Goal: Task Accomplishment & Management: Manage account settings

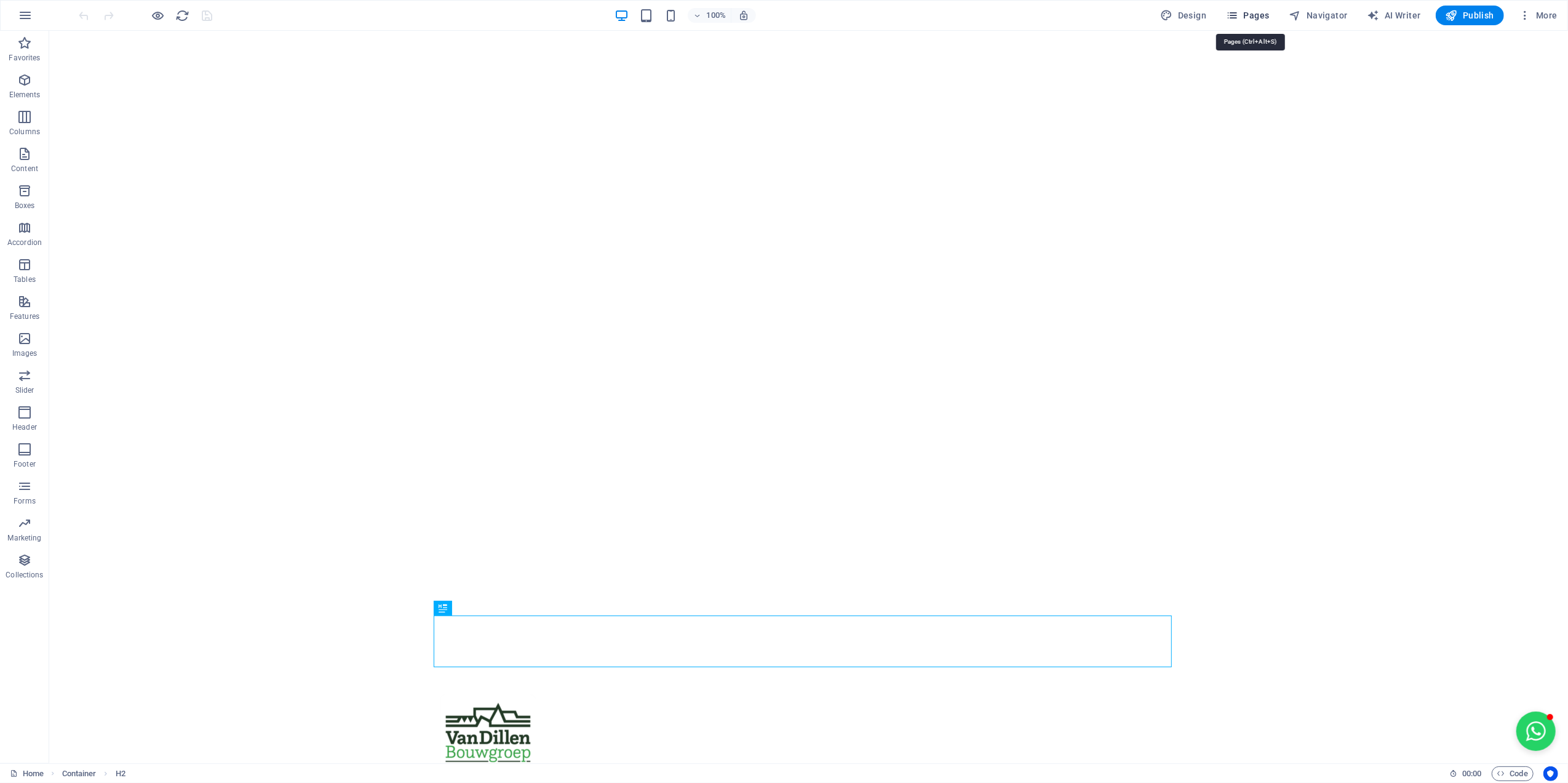
click at [1268, 15] on span "Pages" at bounding box center [1247, 15] width 43 height 12
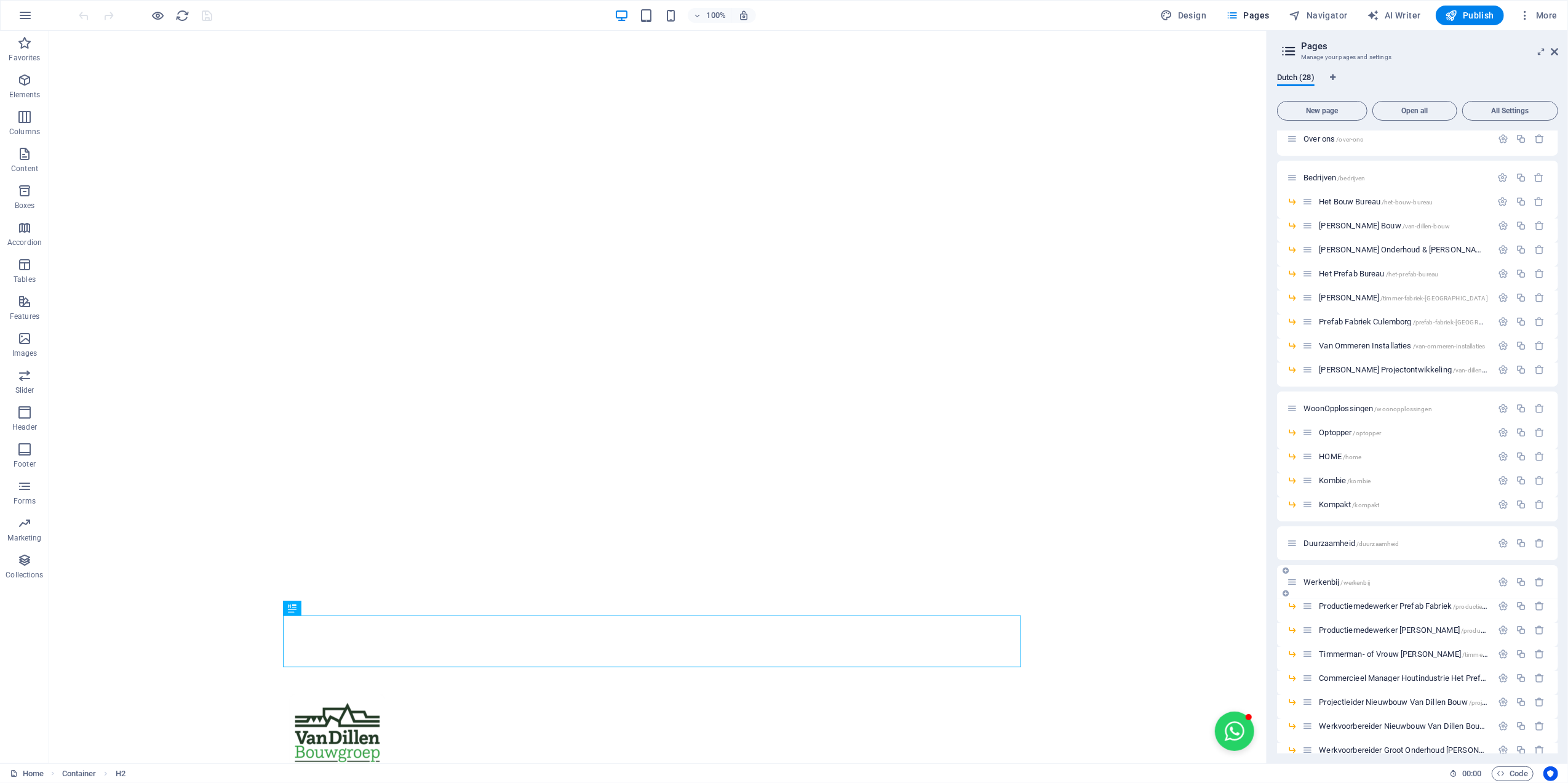
scroll to position [153, 0]
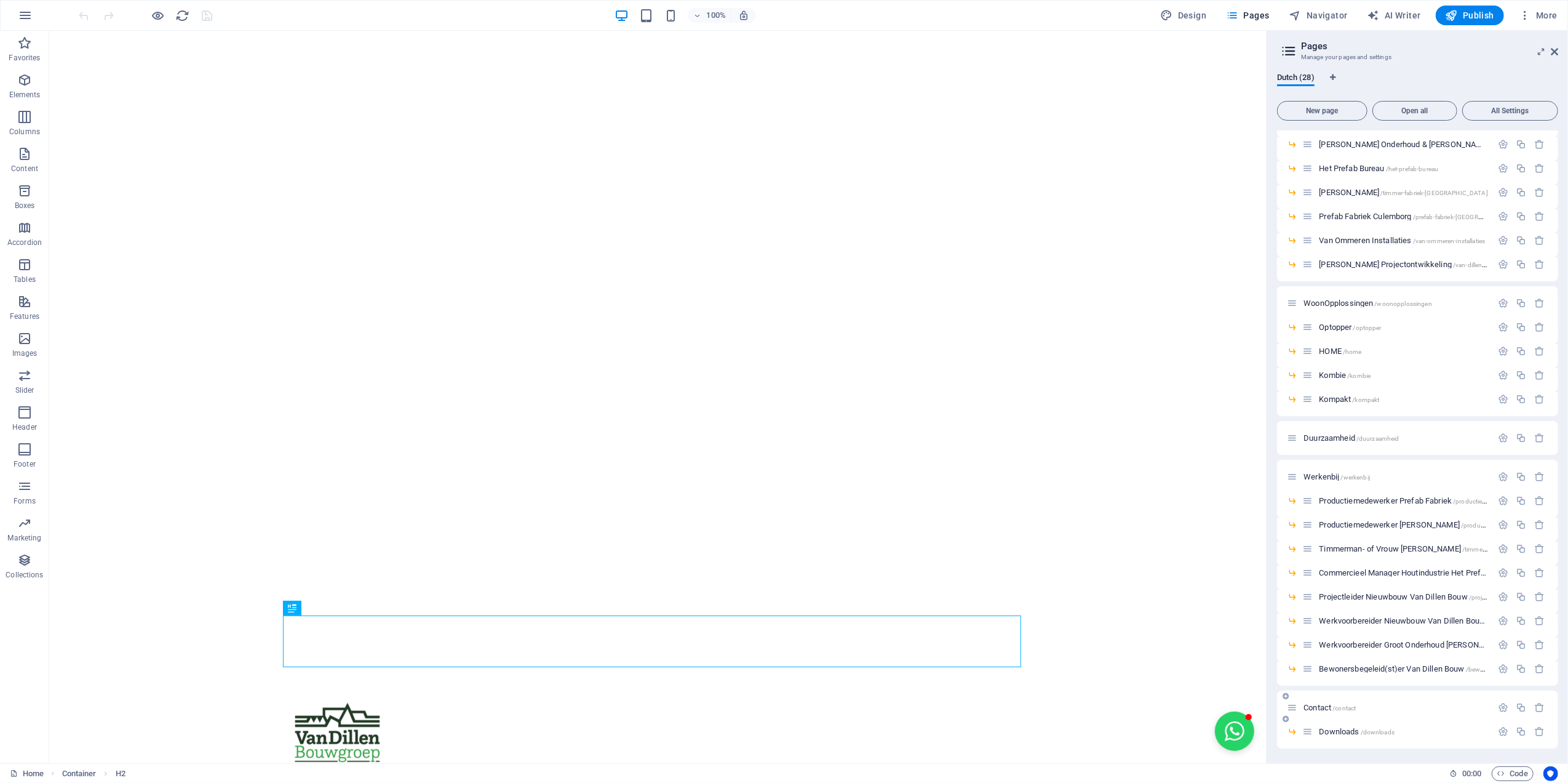
click at [1313, 708] on span "Contact /contact" at bounding box center [1330, 707] width 52 height 9
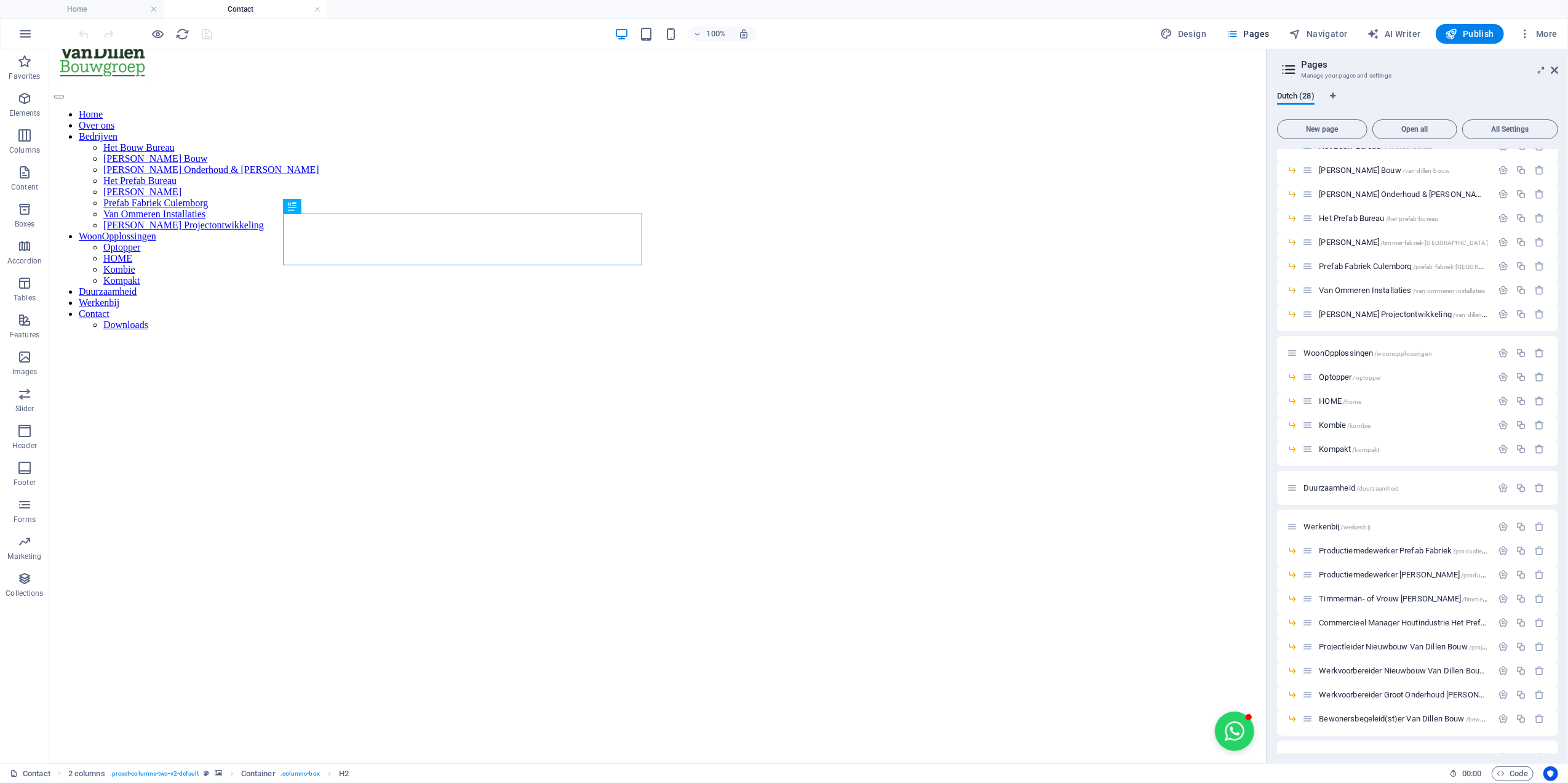
scroll to position [82, 0]
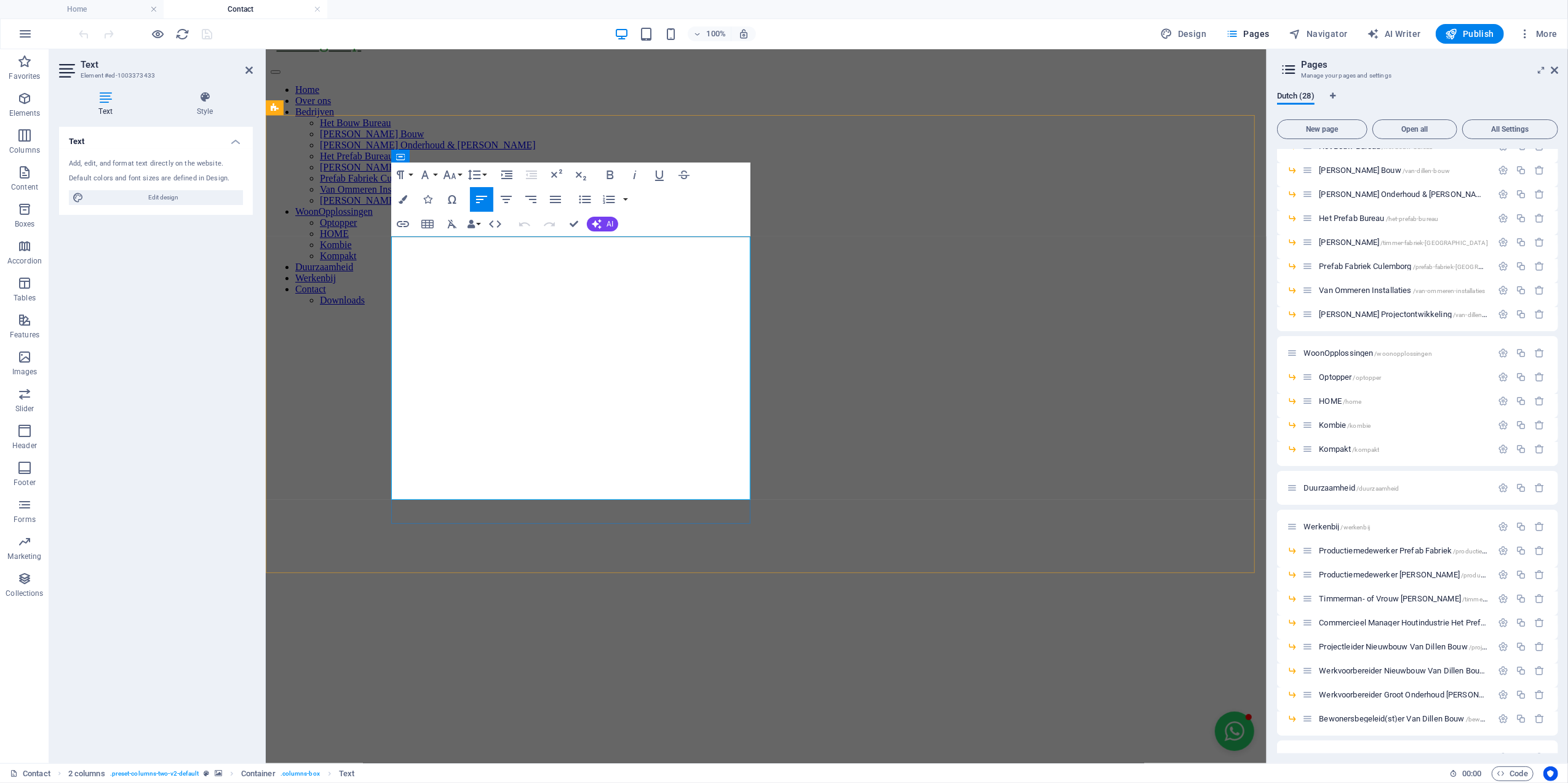
drag, startPoint x: 707, startPoint y: 489, endPoint x: 378, endPoint y: 392, distance: 343.0
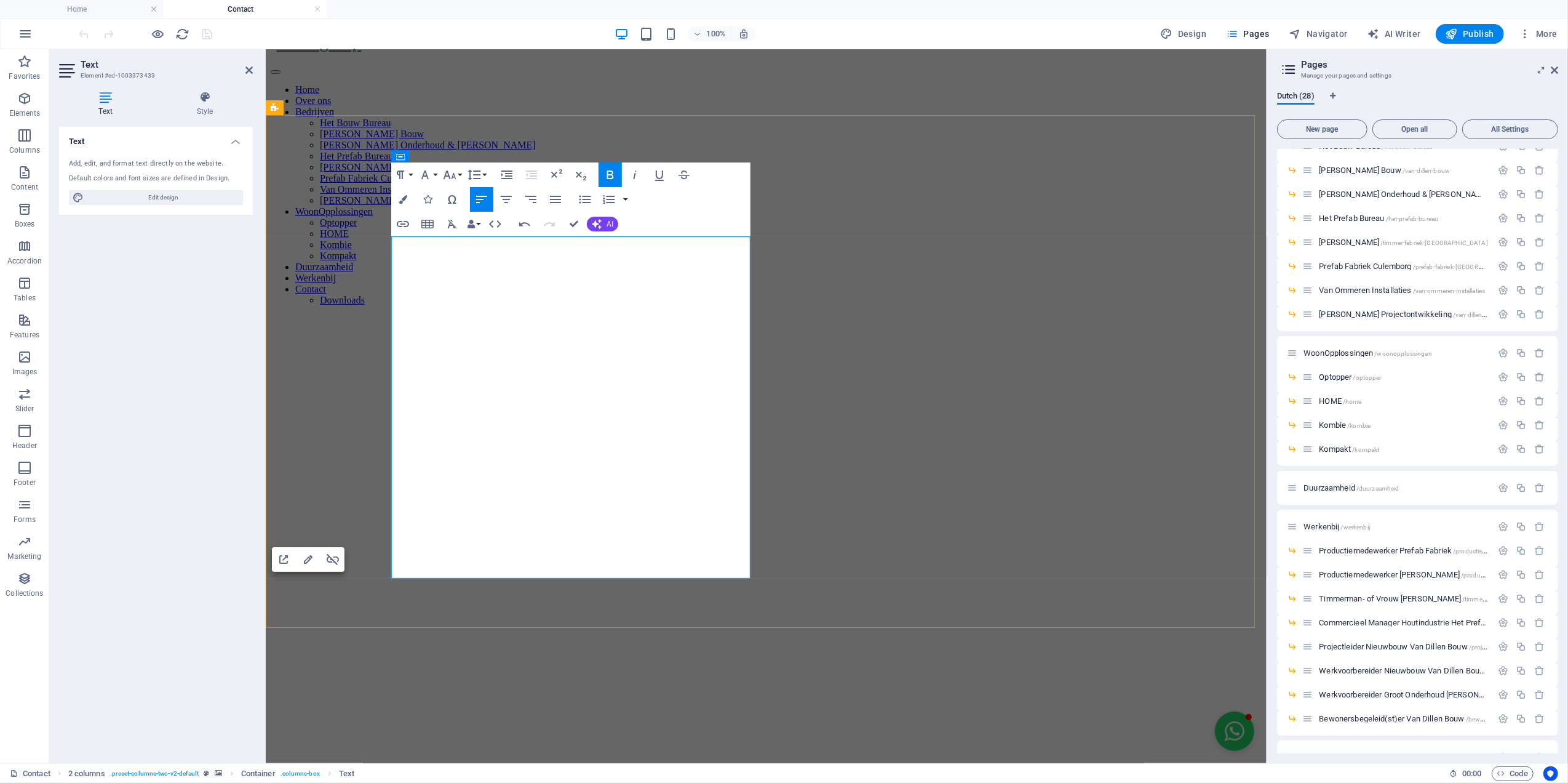
drag, startPoint x: 558, startPoint y: 509, endPoint x: 384, endPoint y: 510, distance: 174.0
click at [384, 346] on figure at bounding box center [765, 346] width 991 height 0
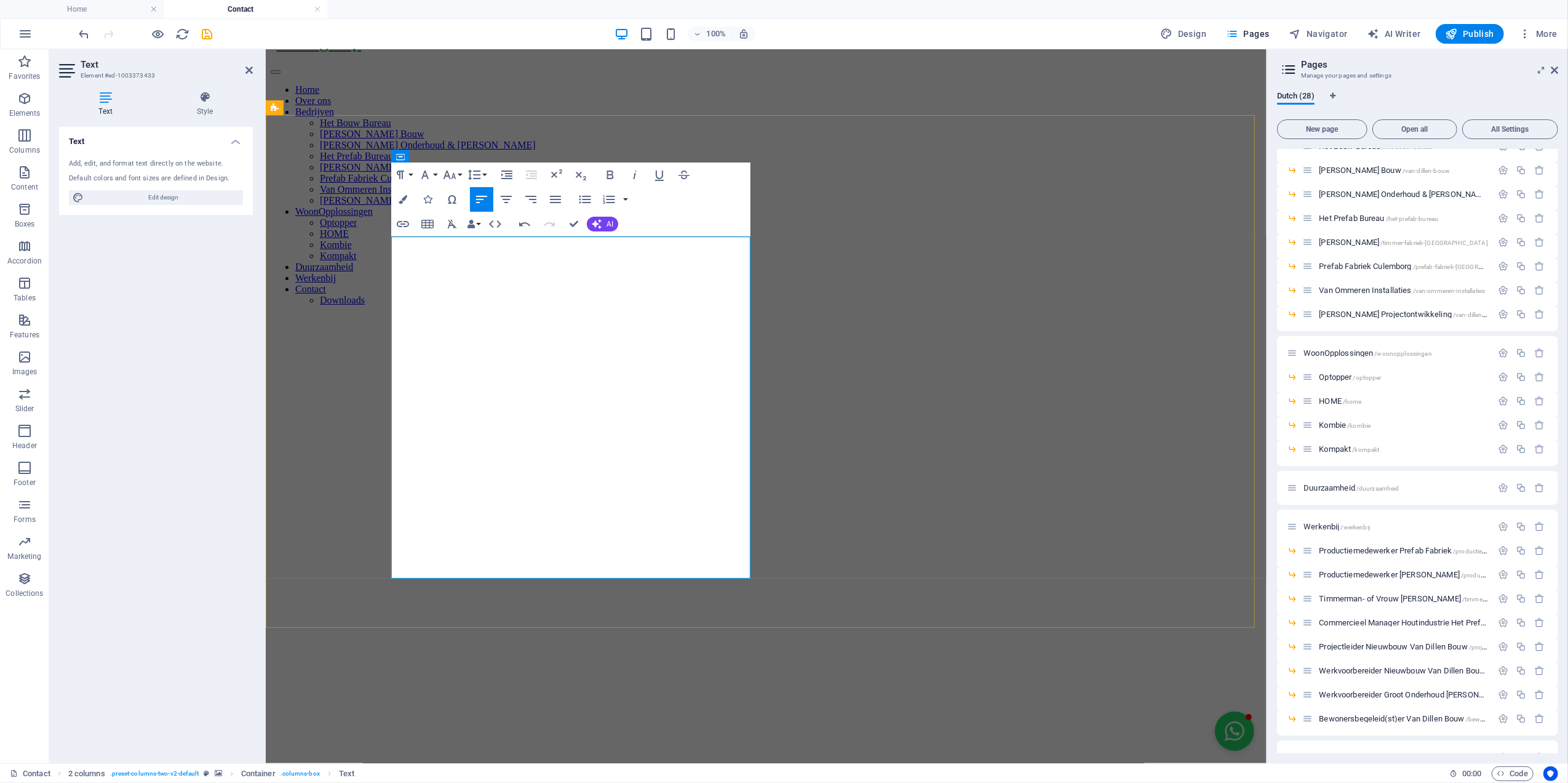
drag, startPoint x: 546, startPoint y: 492, endPoint x: 632, endPoint y: 487, distance: 86.1
click at [315, 346] on figure at bounding box center [765, 346] width 991 height 0
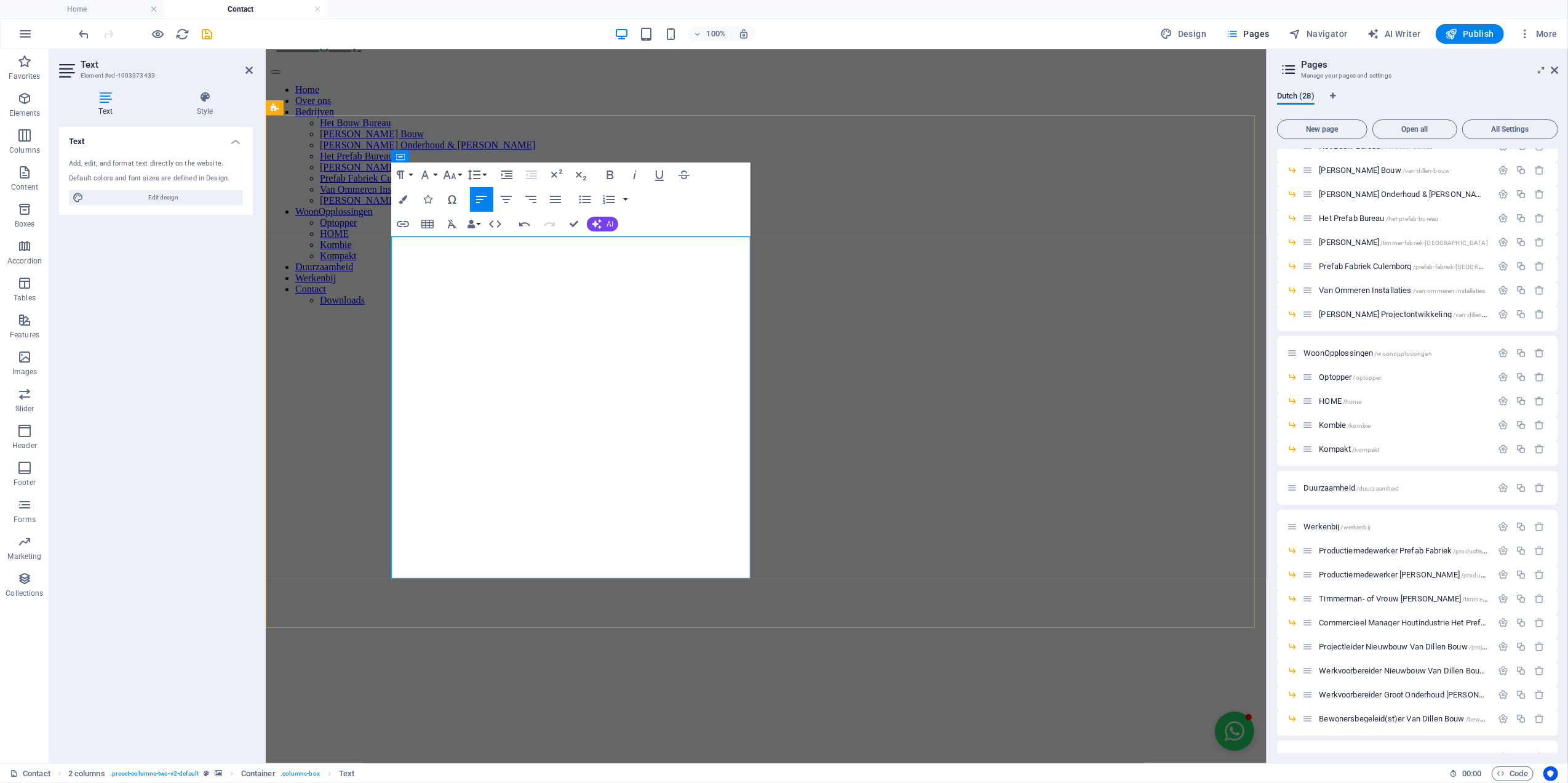
click at [273, 346] on figure at bounding box center [765, 346] width 991 height 0
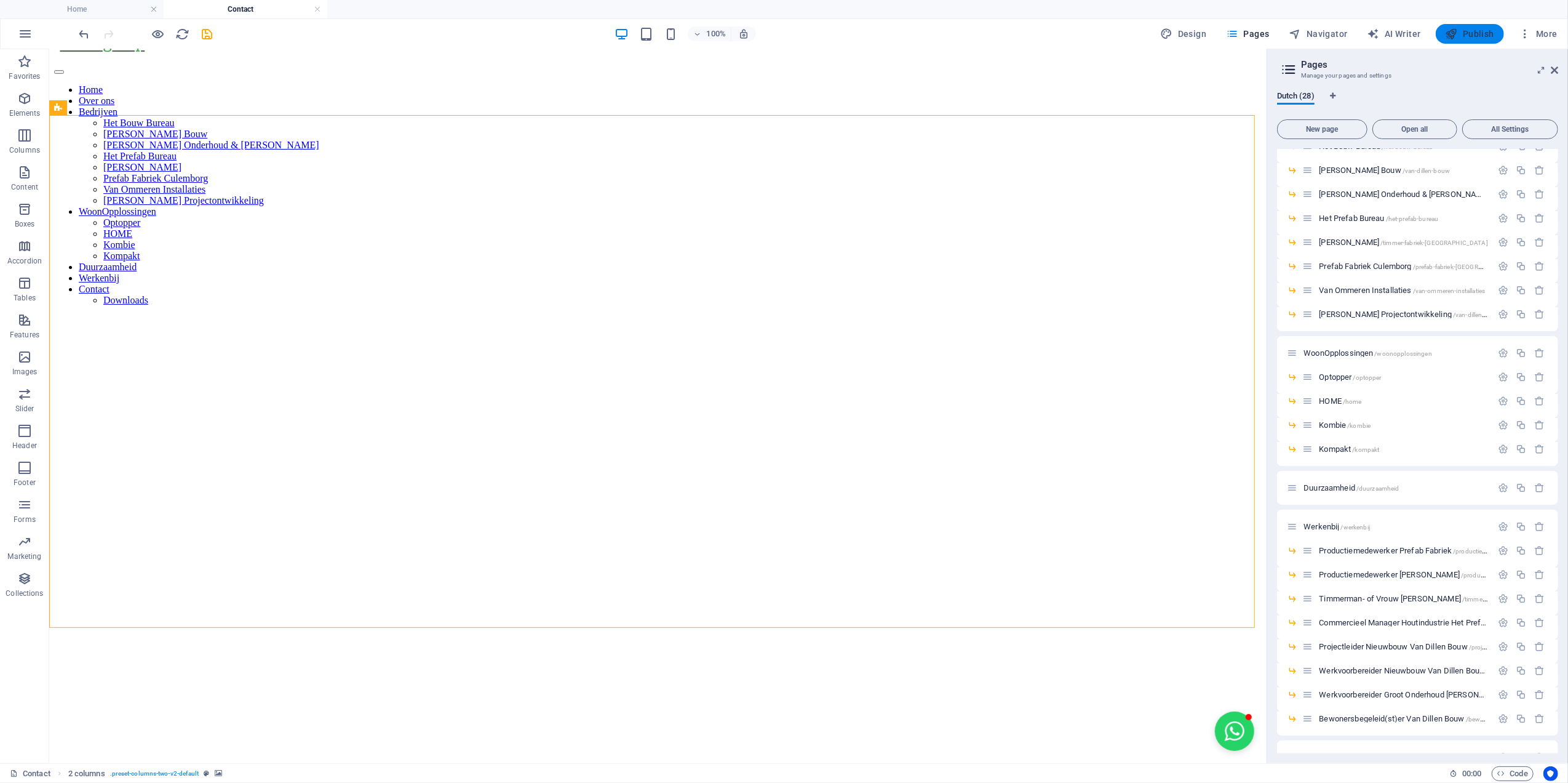
click at [1486, 40] on button "Publish" at bounding box center [1470, 33] width 69 height 19
checkbox input "false"
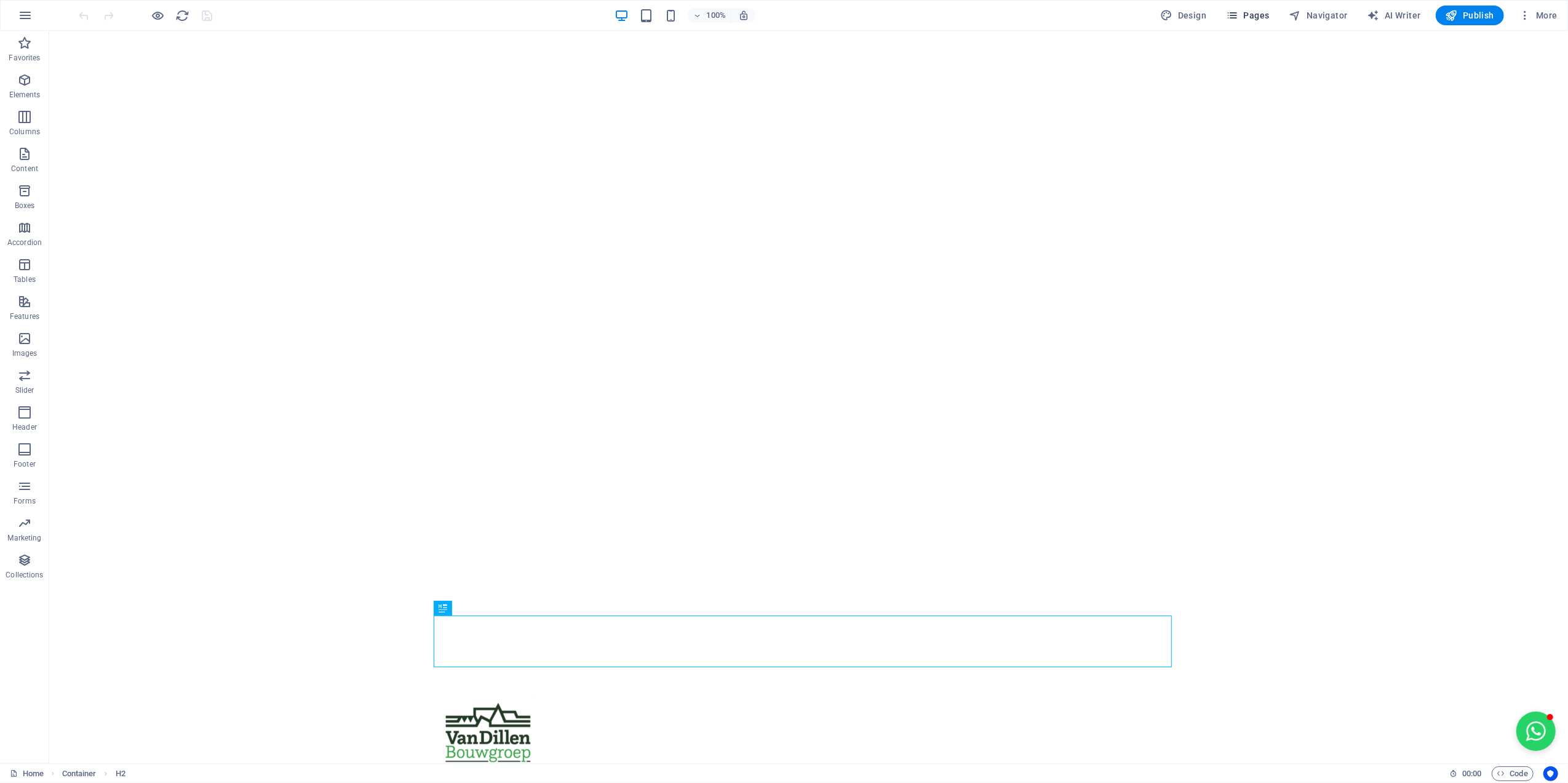
click at [1238, 20] on icon "button" at bounding box center [1232, 15] width 12 height 12
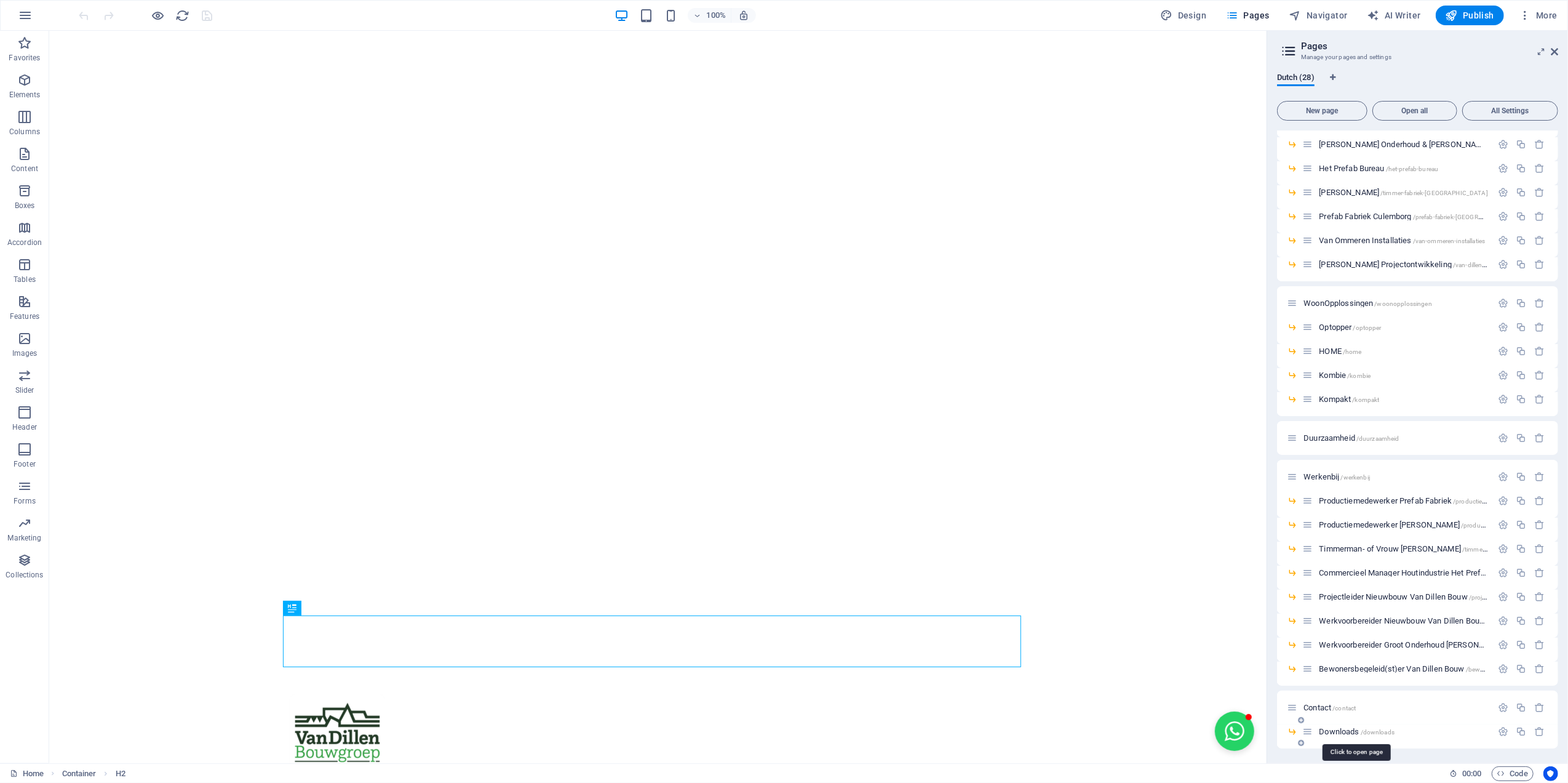
click at [1337, 727] on span "Downloads /downloads" at bounding box center [1357, 731] width 76 height 9
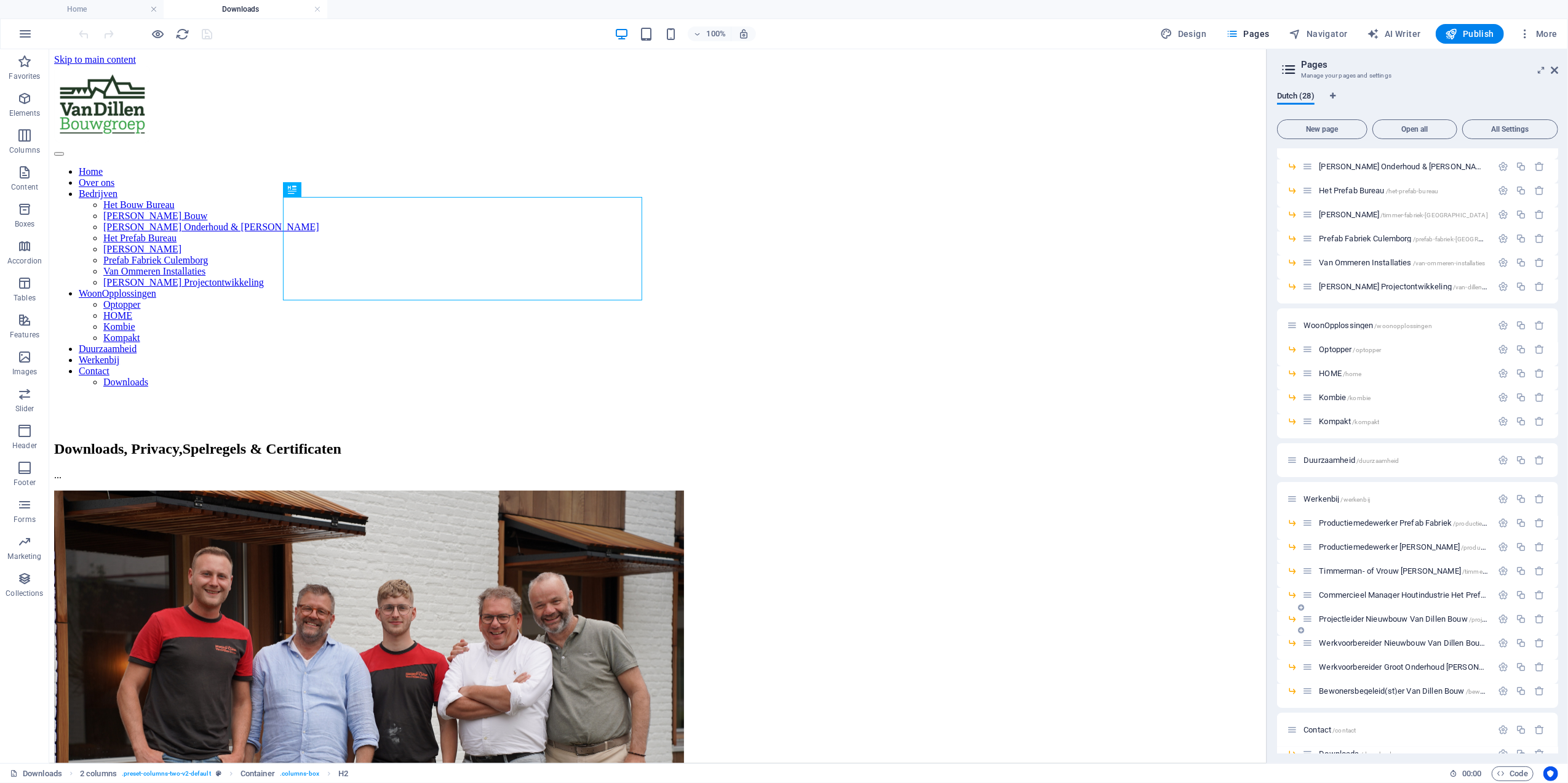
scroll to position [171, 0]
click at [1316, 706] on span "Contact /contact" at bounding box center [1330, 708] width 52 height 9
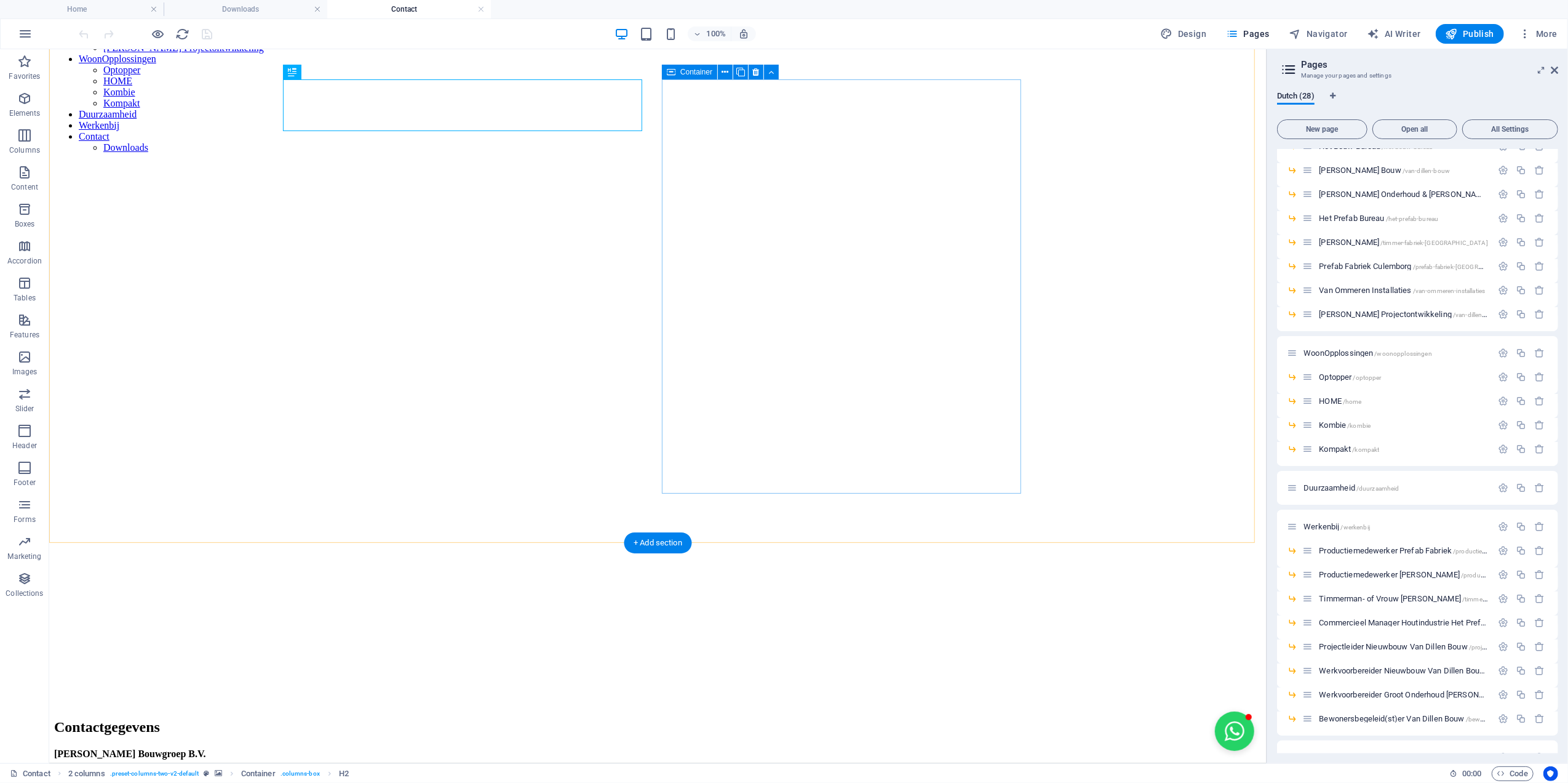
scroll to position [246, 0]
